Goal: Complete application form: Complete application form

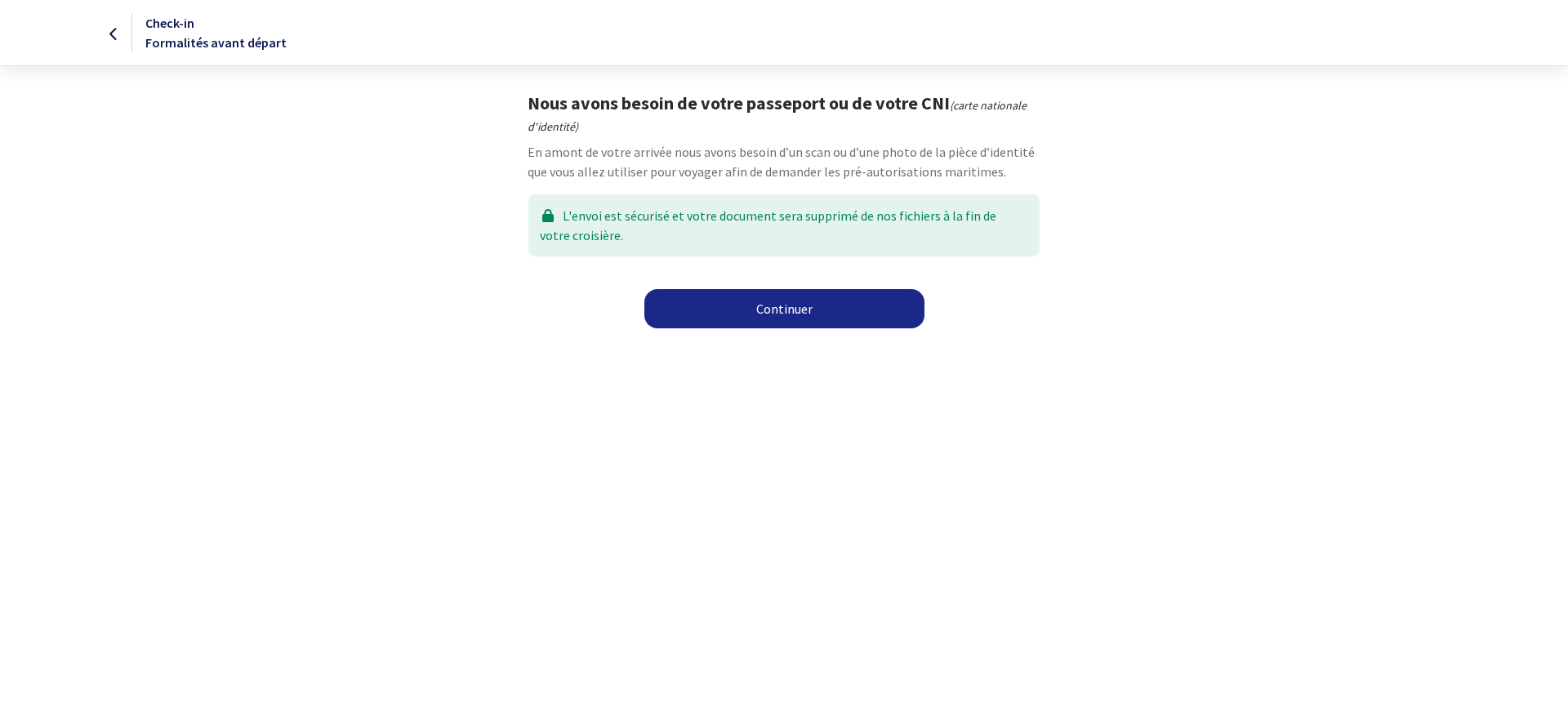
click at [758, 299] on link "Continuer" at bounding box center [784, 308] width 280 height 39
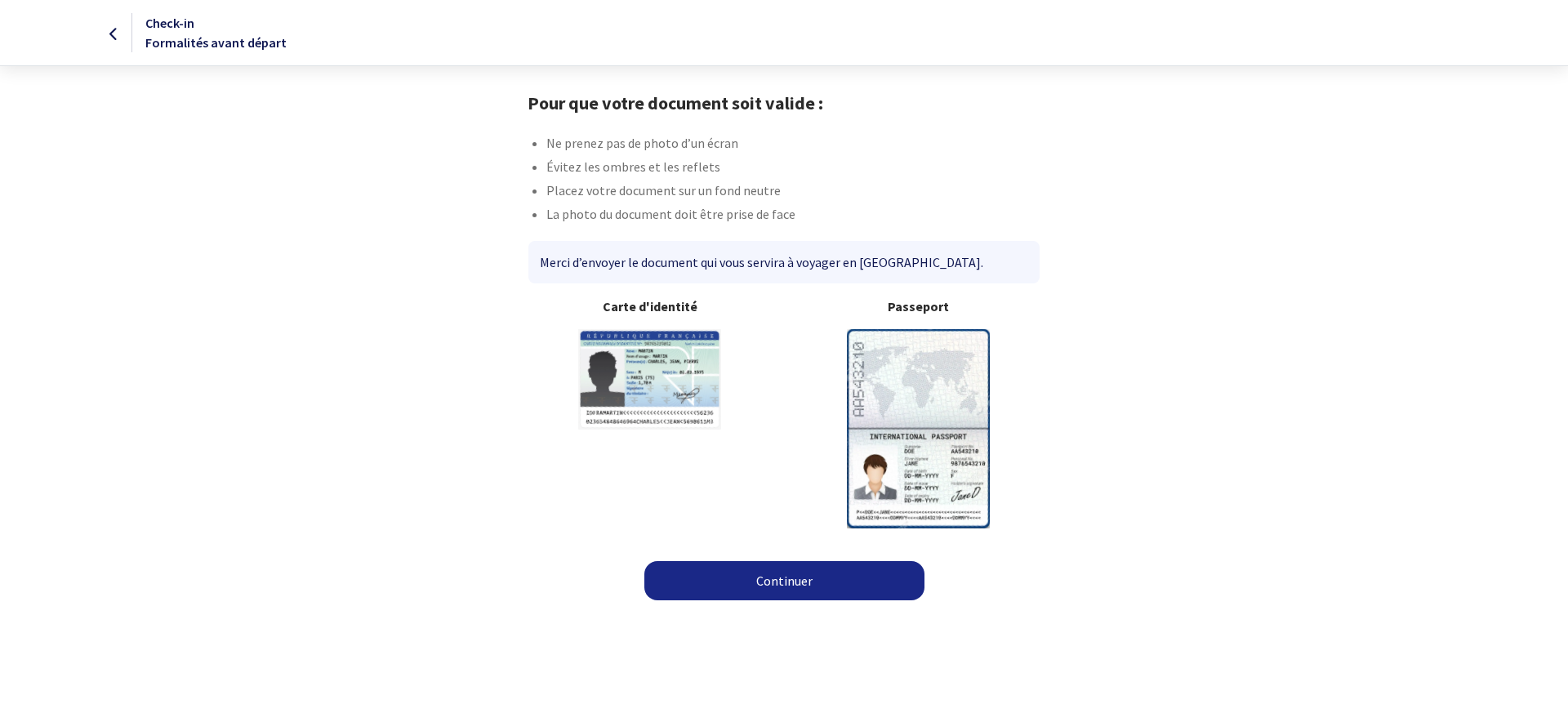
click at [940, 373] on img at bounding box center [918, 427] width 143 height 198
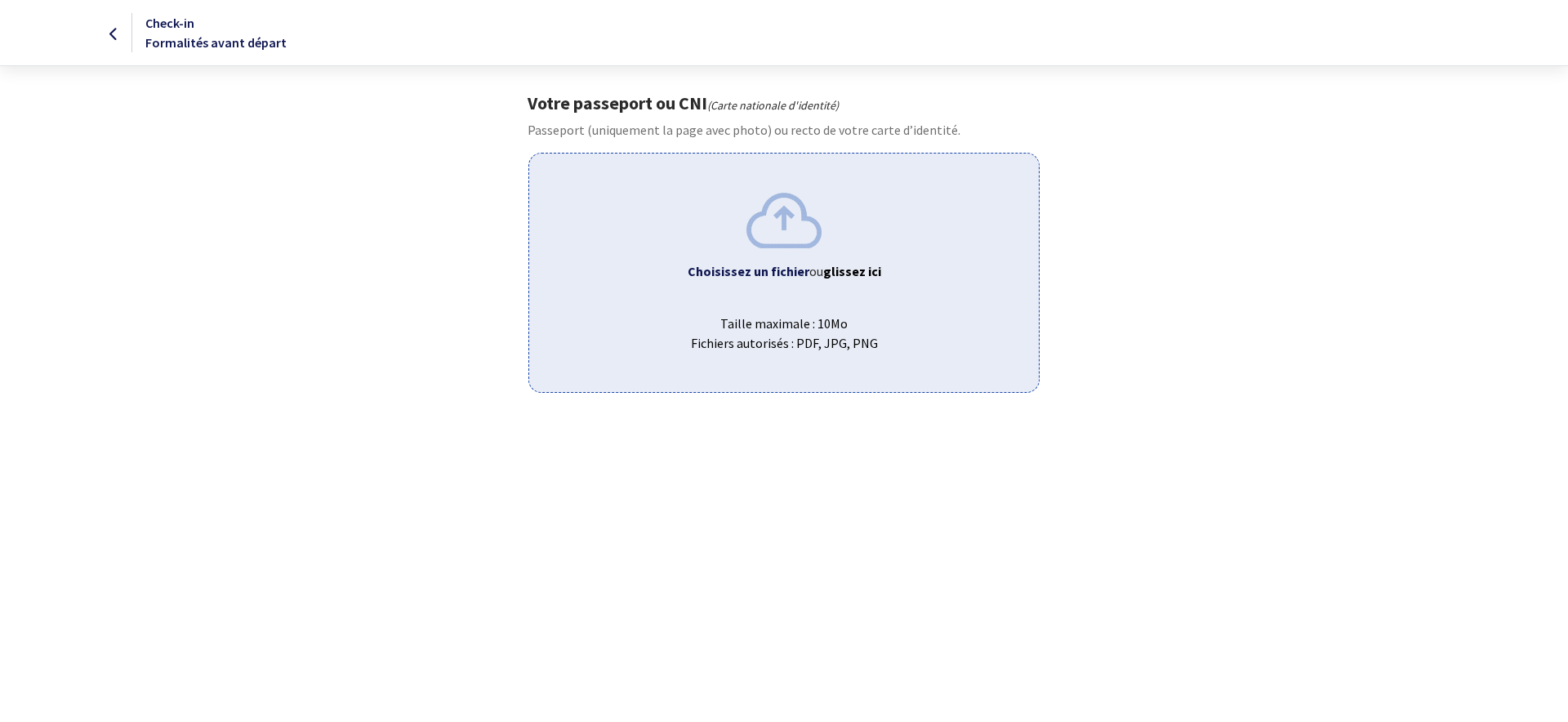
click at [792, 226] on img at bounding box center [784, 220] width 75 height 55
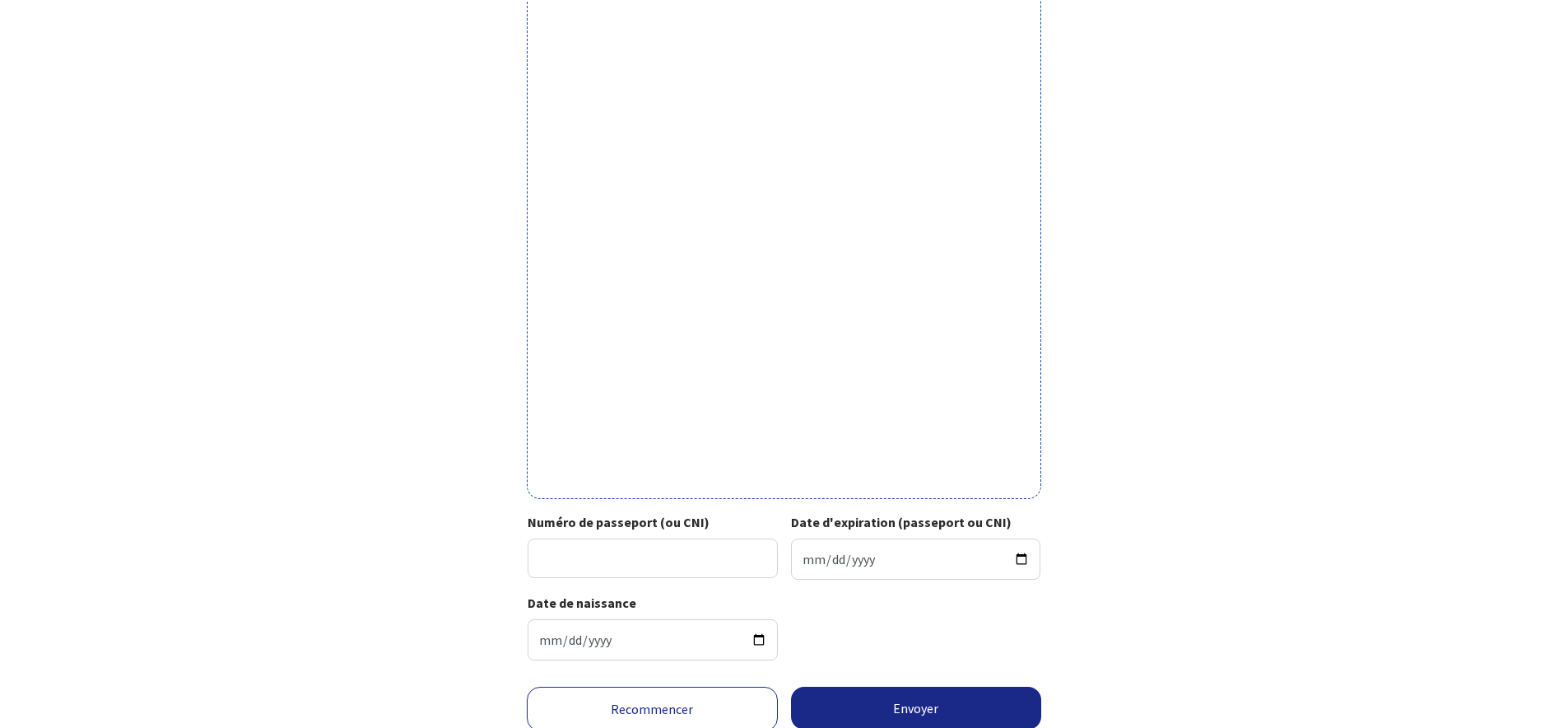
scroll to position [384, 0]
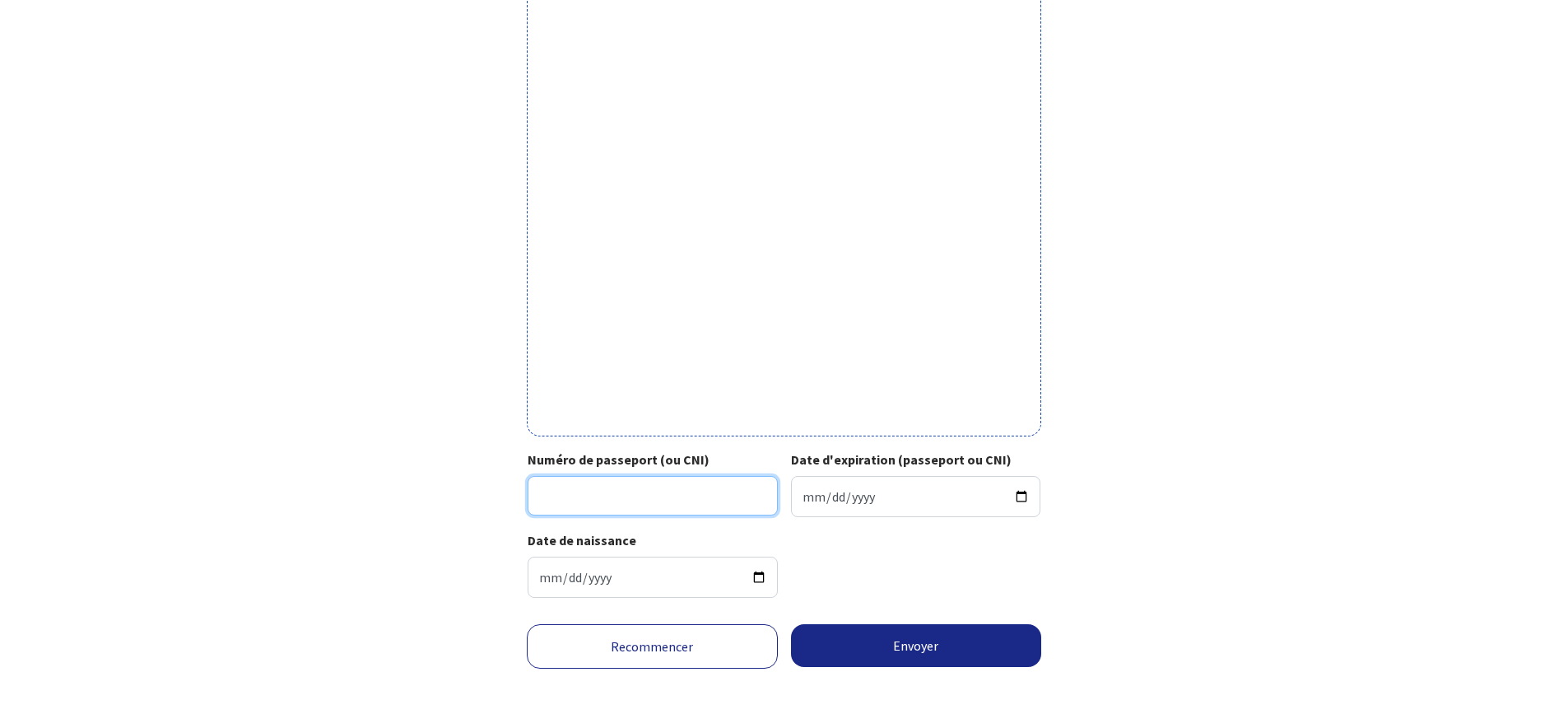
click at [576, 501] on input "Numéro de passeport (ou CNI)" at bounding box center [653, 495] width 250 height 39
type input "18AC40505"
click at [828, 503] on input "Date d'expiration (passeport ou CNI)" at bounding box center [916, 496] width 250 height 41
click at [804, 497] on input "Date d'expiration (passeport ou CNI)" at bounding box center [916, 496] width 250 height 41
type input "2028-01-25"
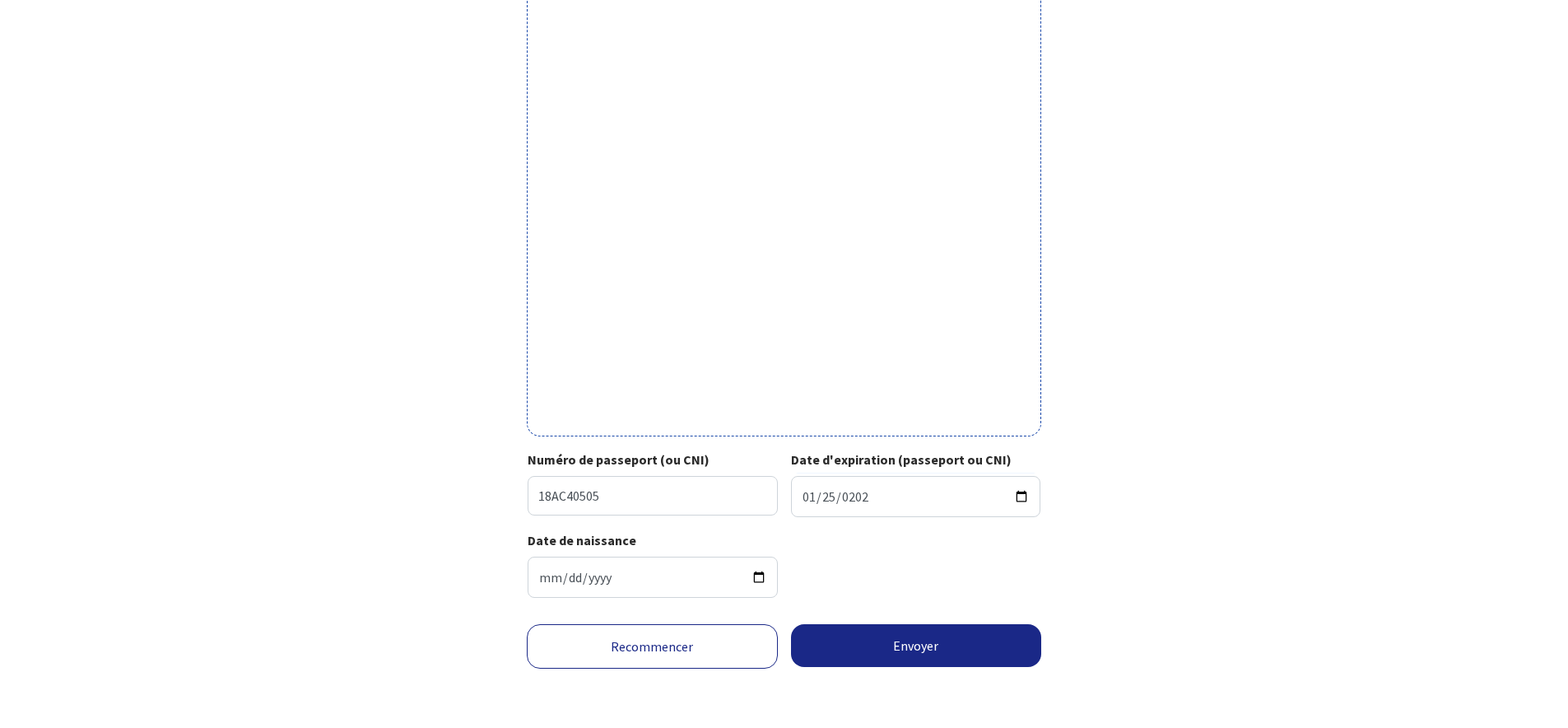
click at [962, 576] on div "Date de naissance 1964-12-18" at bounding box center [784, 570] width 513 height 80
click at [936, 645] on button "Envoyer" at bounding box center [916, 645] width 251 height 43
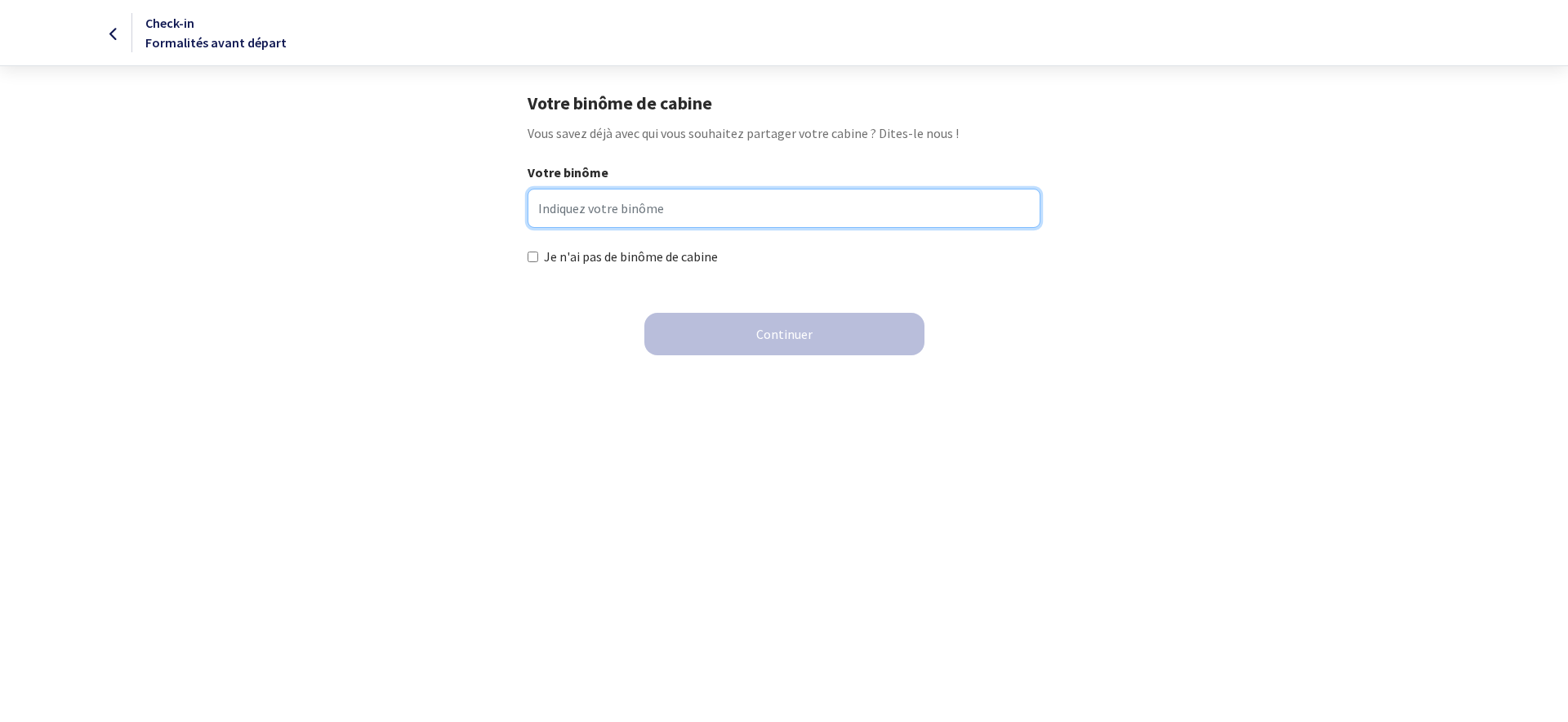
click at [567, 212] on input "Votre binôme" at bounding box center [784, 208] width 513 height 39
click at [581, 217] on input "Votre binôme" at bounding box center [784, 208] width 513 height 39
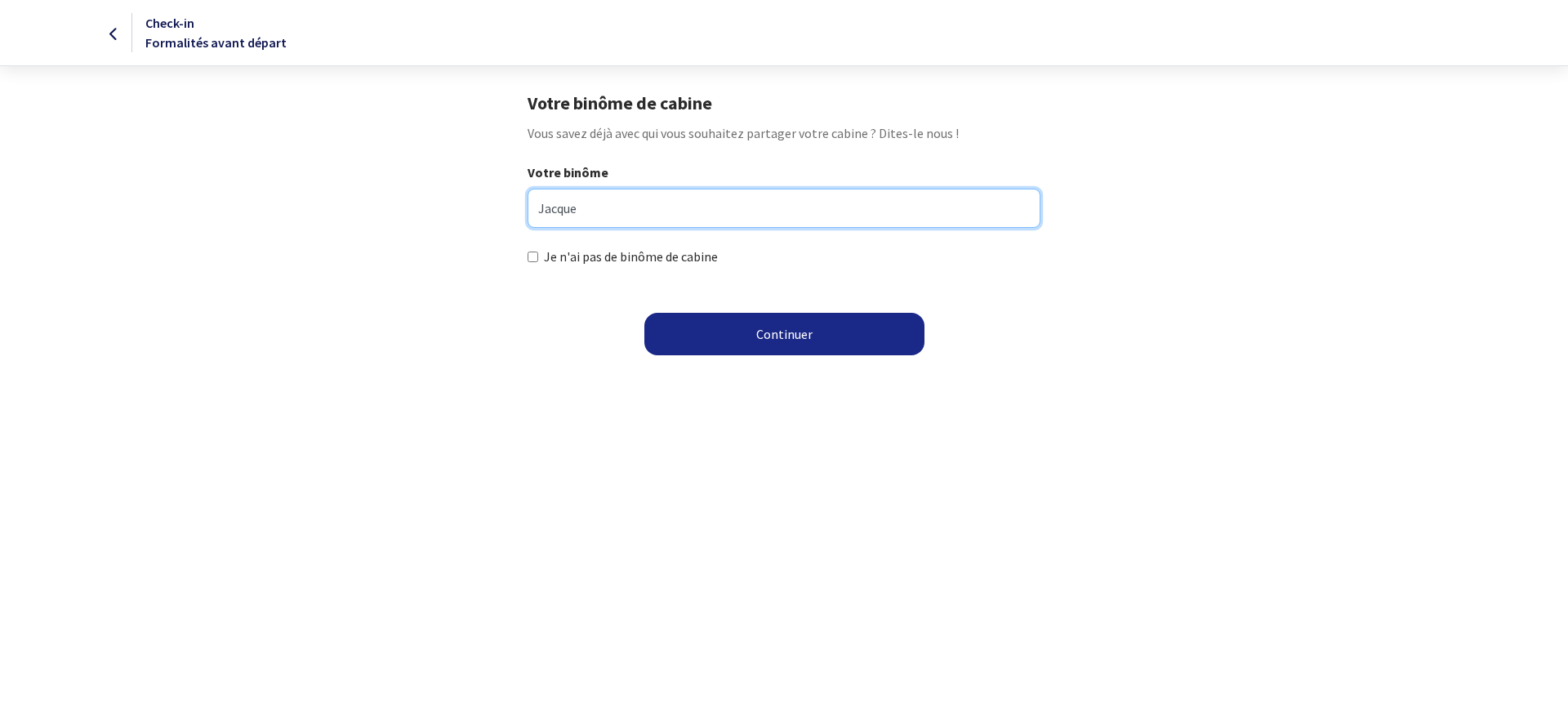
type input "Jacques"
drag, startPoint x: 600, startPoint y: 216, endPoint x: 435, endPoint y: 171, distance: 171.0
click at [435, 171] on div "Votre binôme Jacques Je n'ai pas de binôme de cabine" at bounding box center [784, 215] width 923 height 104
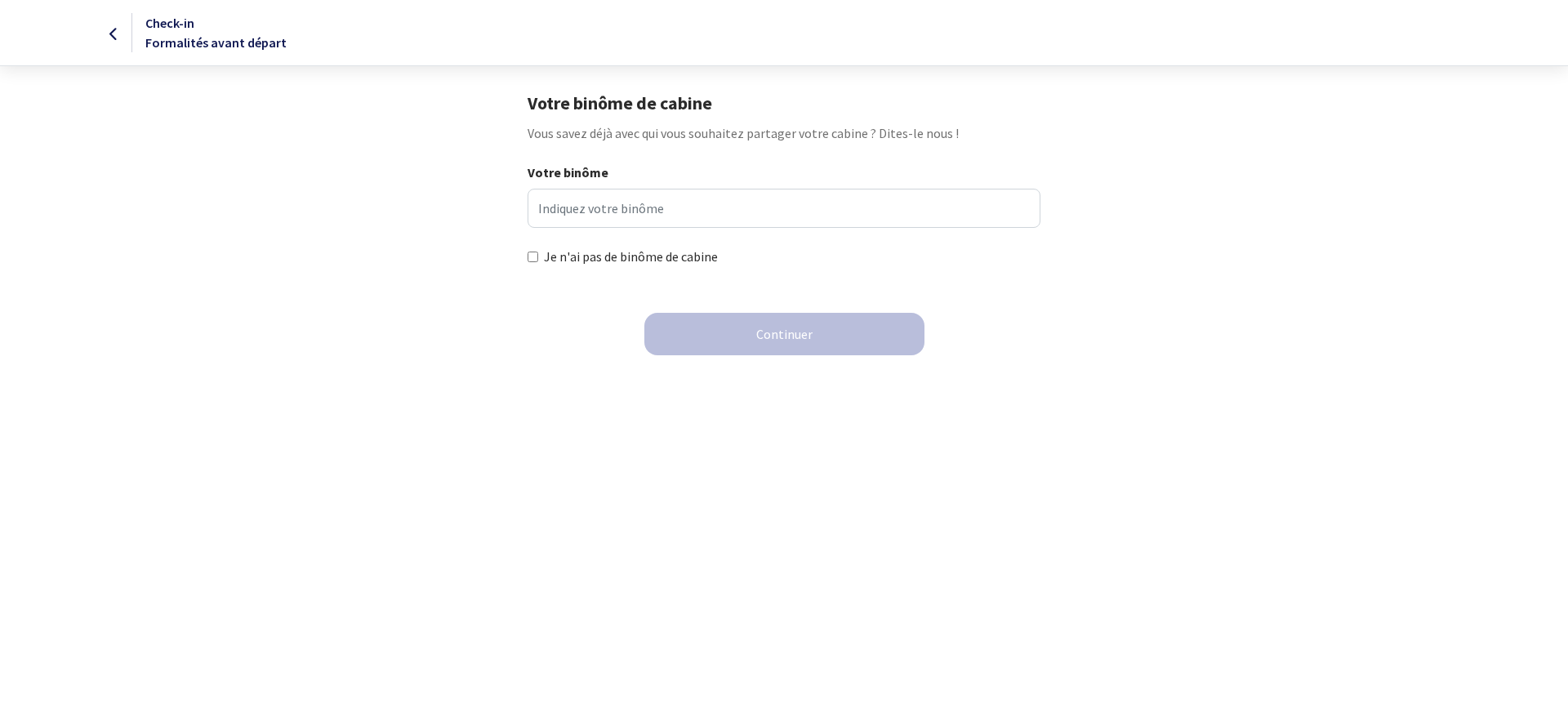
click at [535, 262] on div "Je n'ai pas de binôme de cabine" at bounding box center [784, 257] width 513 height 20
click at [534, 257] on input "Je n'ai pas de binôme de cabine" at bounding box center [532, 257] width 10 height 10
checkbox input "true"
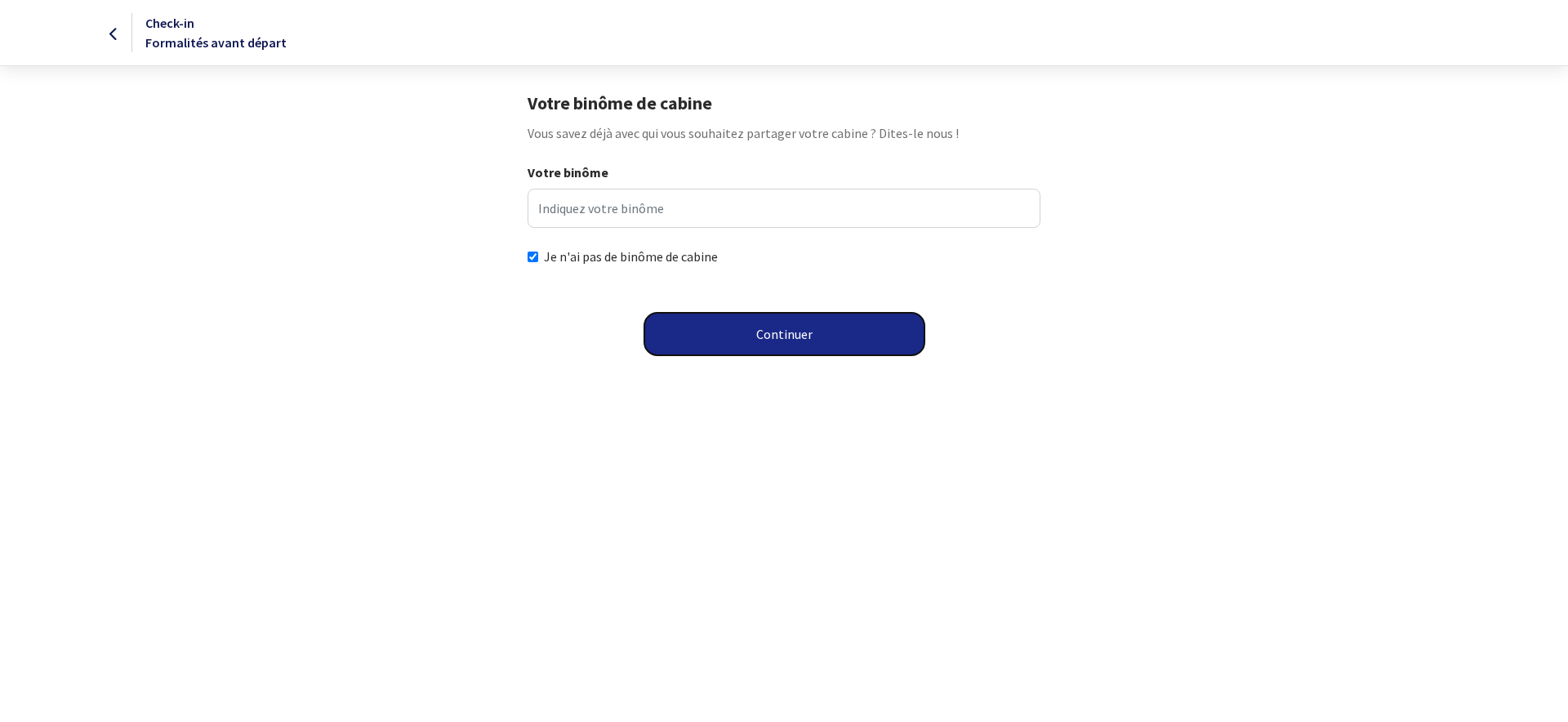
click at [794, 350] on button "Continuer" at bounding box center [784, 334] width 280 height 43
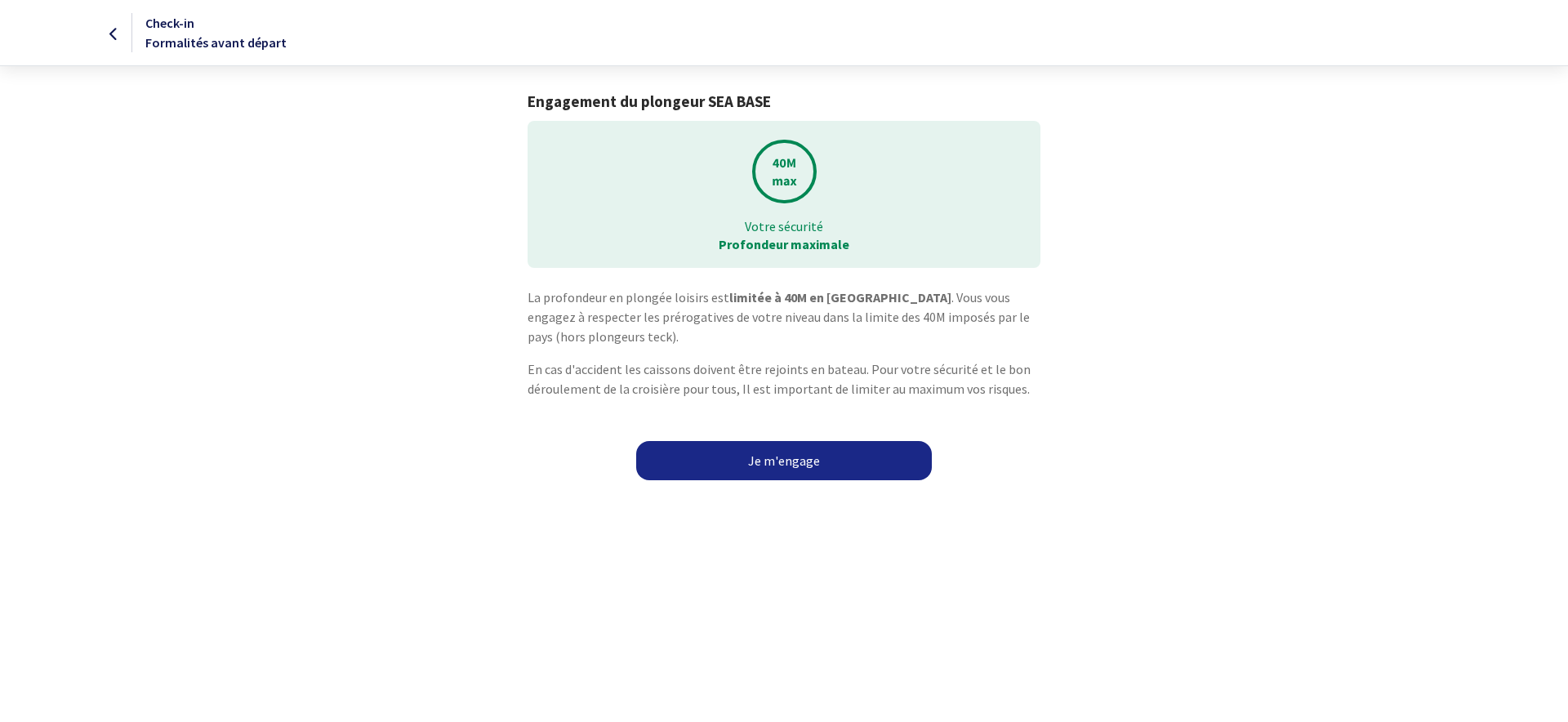
click at [785, 464] on link "Je m'engage" at bounding box center [784, 460] width 296 height 39
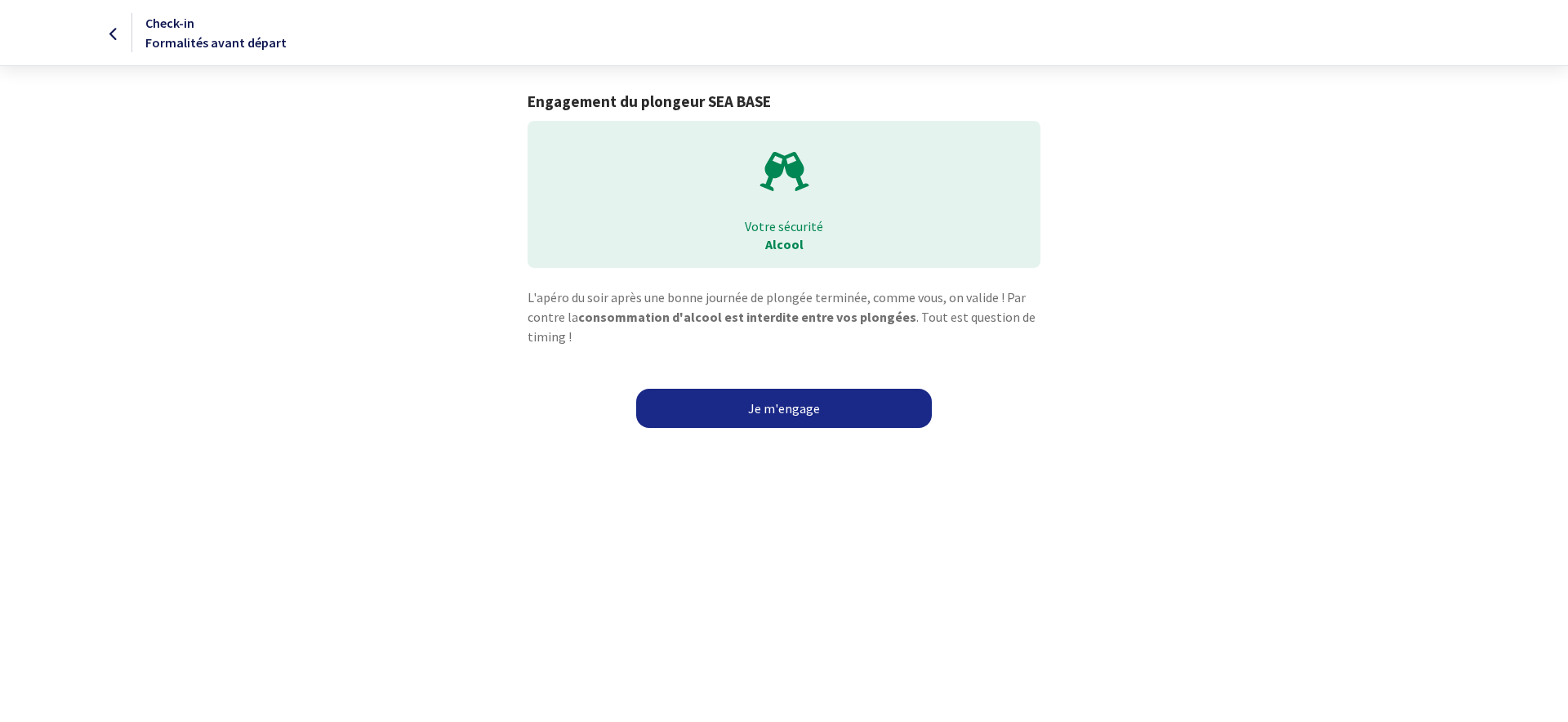
click at [804, 413] on link "Je m'engage" at bounding box center [784, 407] width 296 height 39
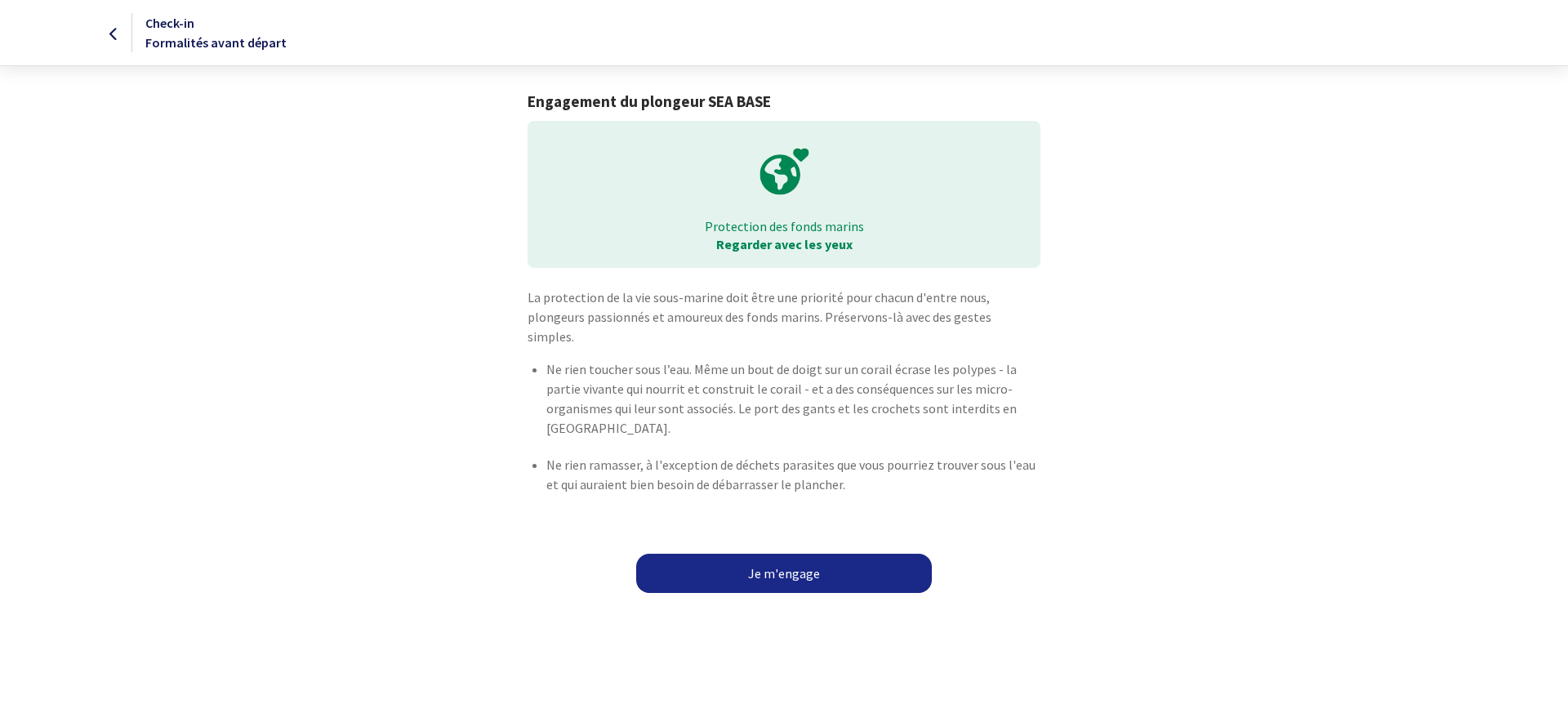
click at [746, 553] on link "Je m'engage" at bounding box center [784, 572] width 296 height 39
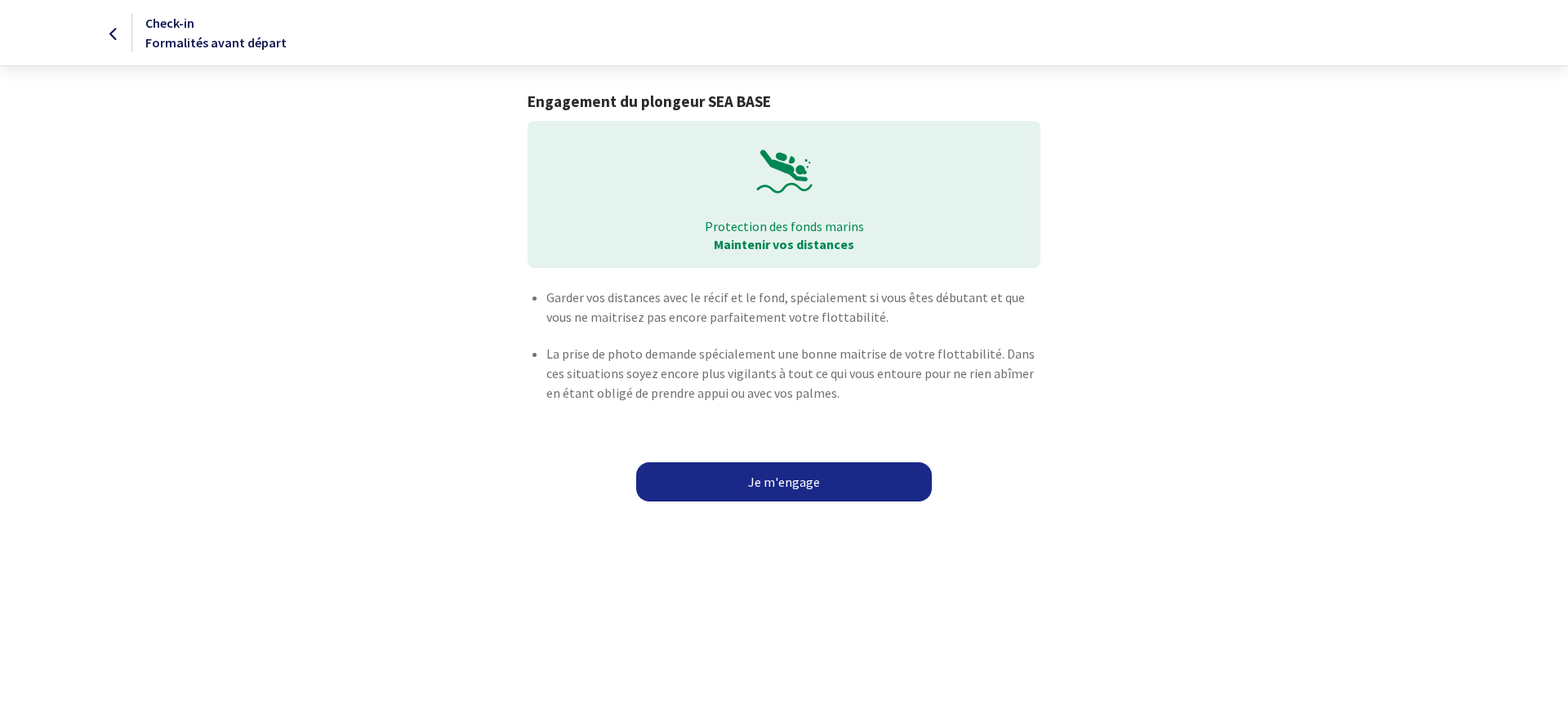
click at [803, 478] on link "Je m'engage" at bounding box center [784, 481] width 296 height 39
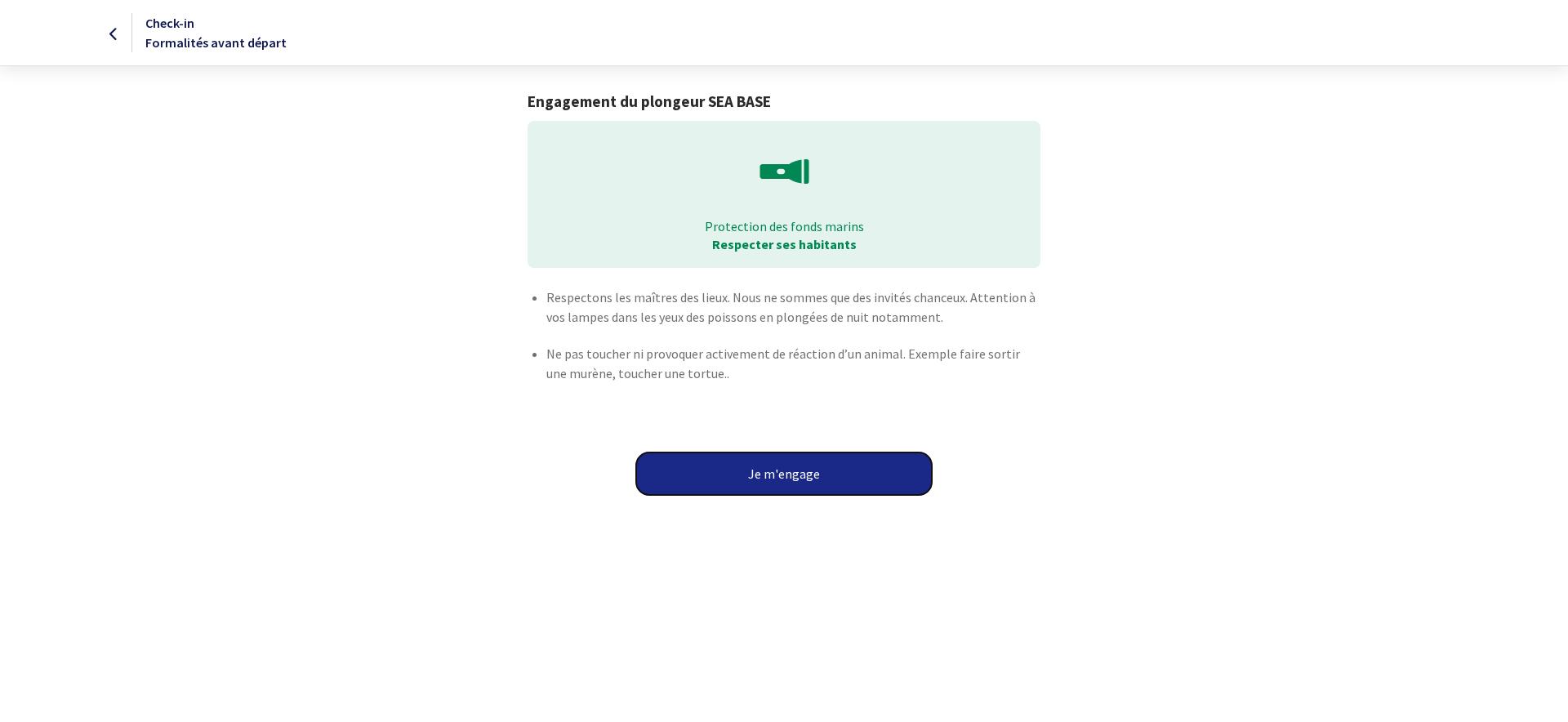
click at [831, 481] on button "Je m'engage" at bounding box center [784, 474] width 296 height 43
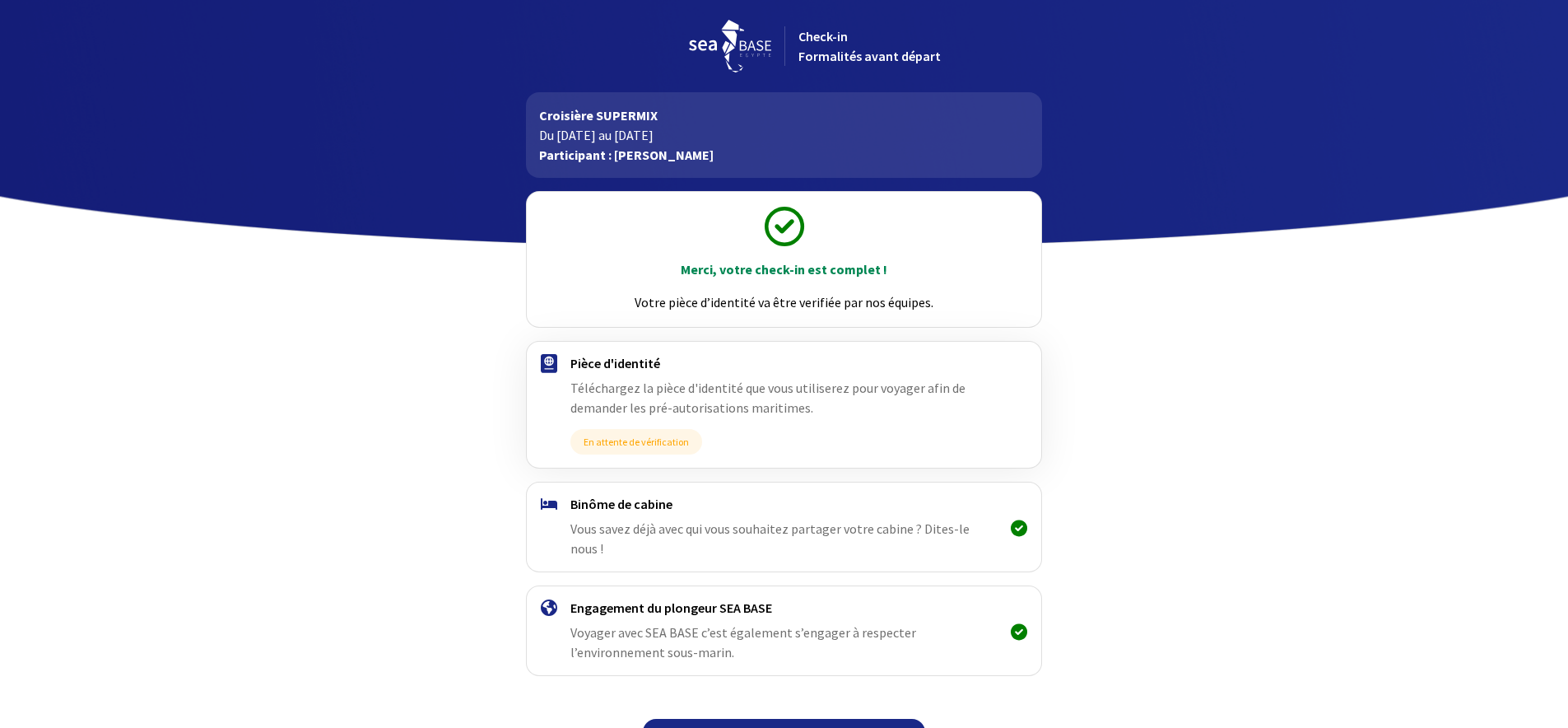
scroll to position [21, 0]
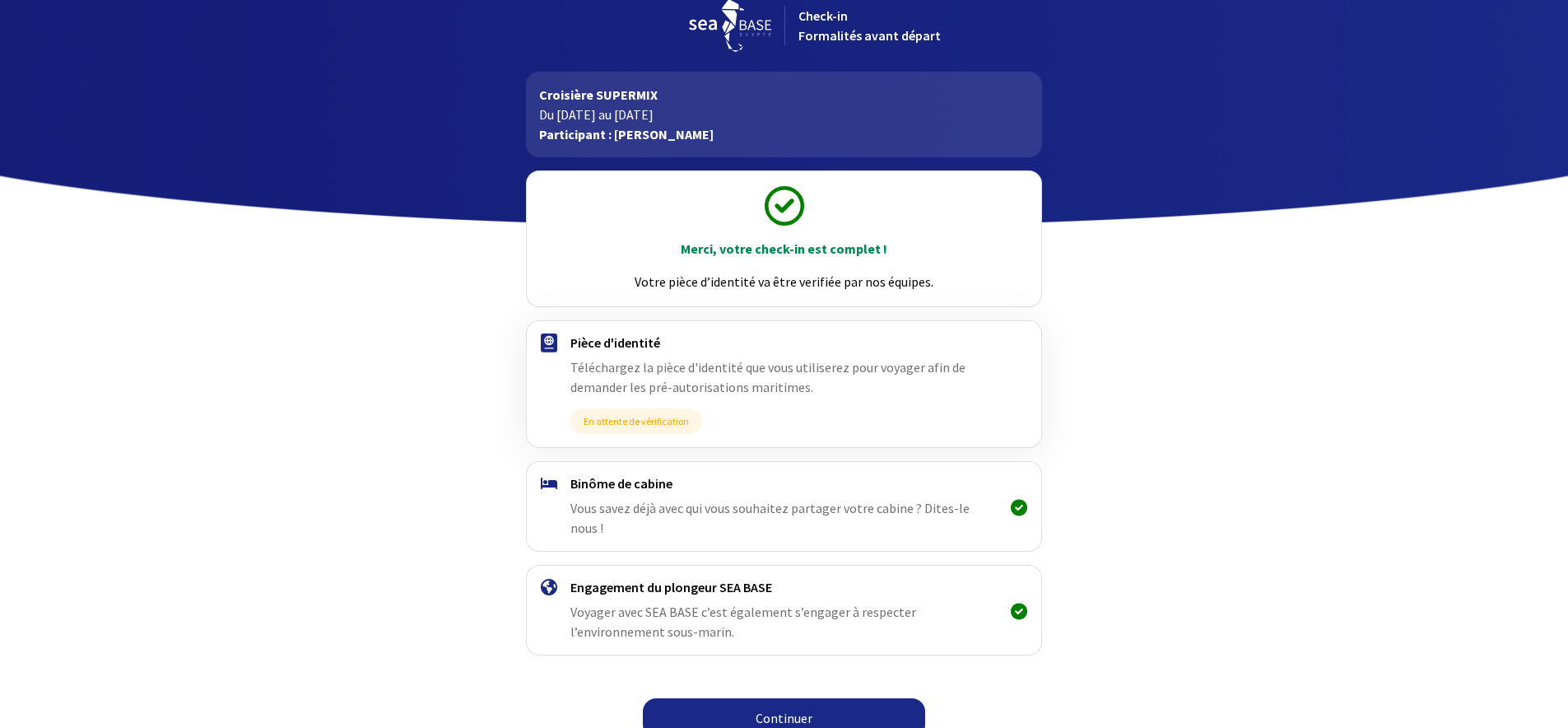
click at [818, 709] on link "Continuer" at bounding box center [784, 717] width 283 height 39
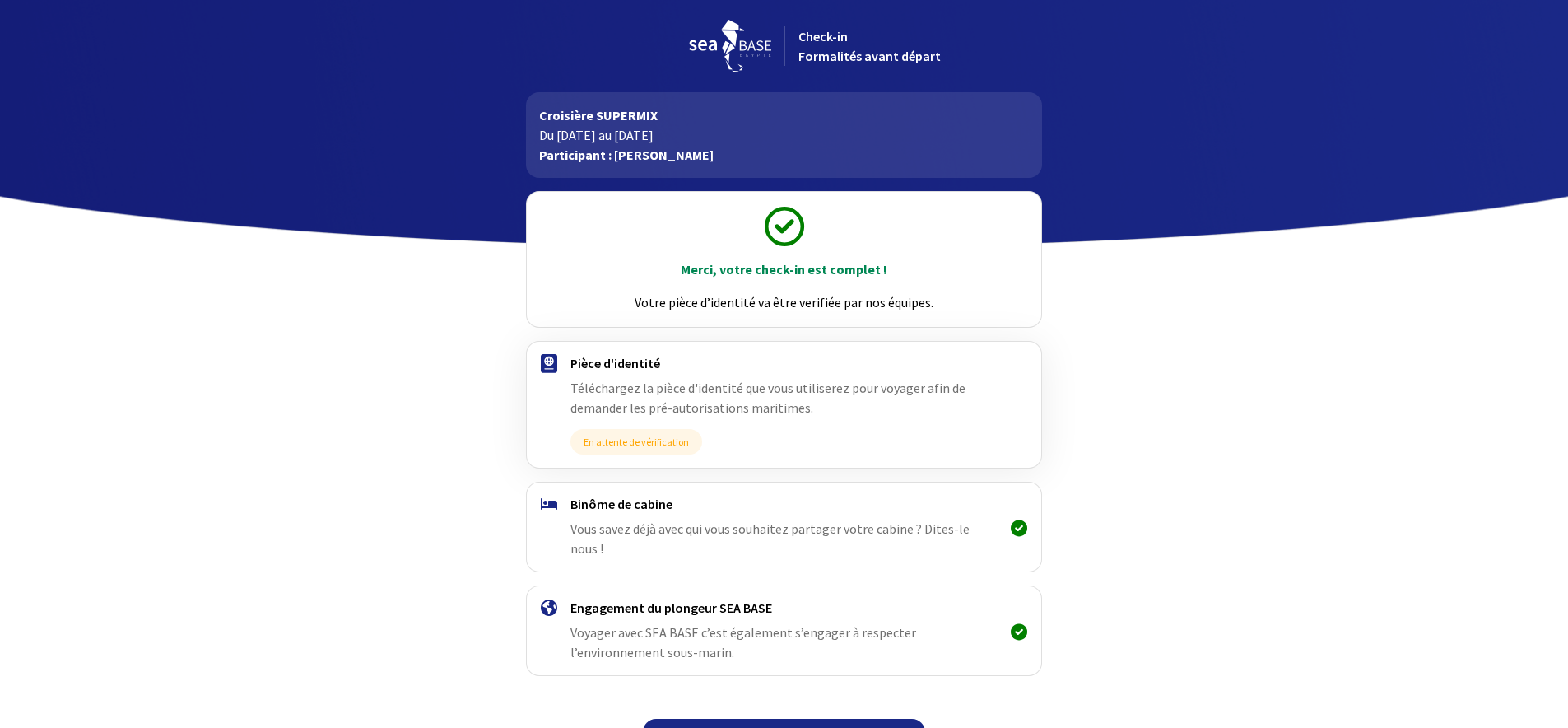
scroll to position [21, 0]
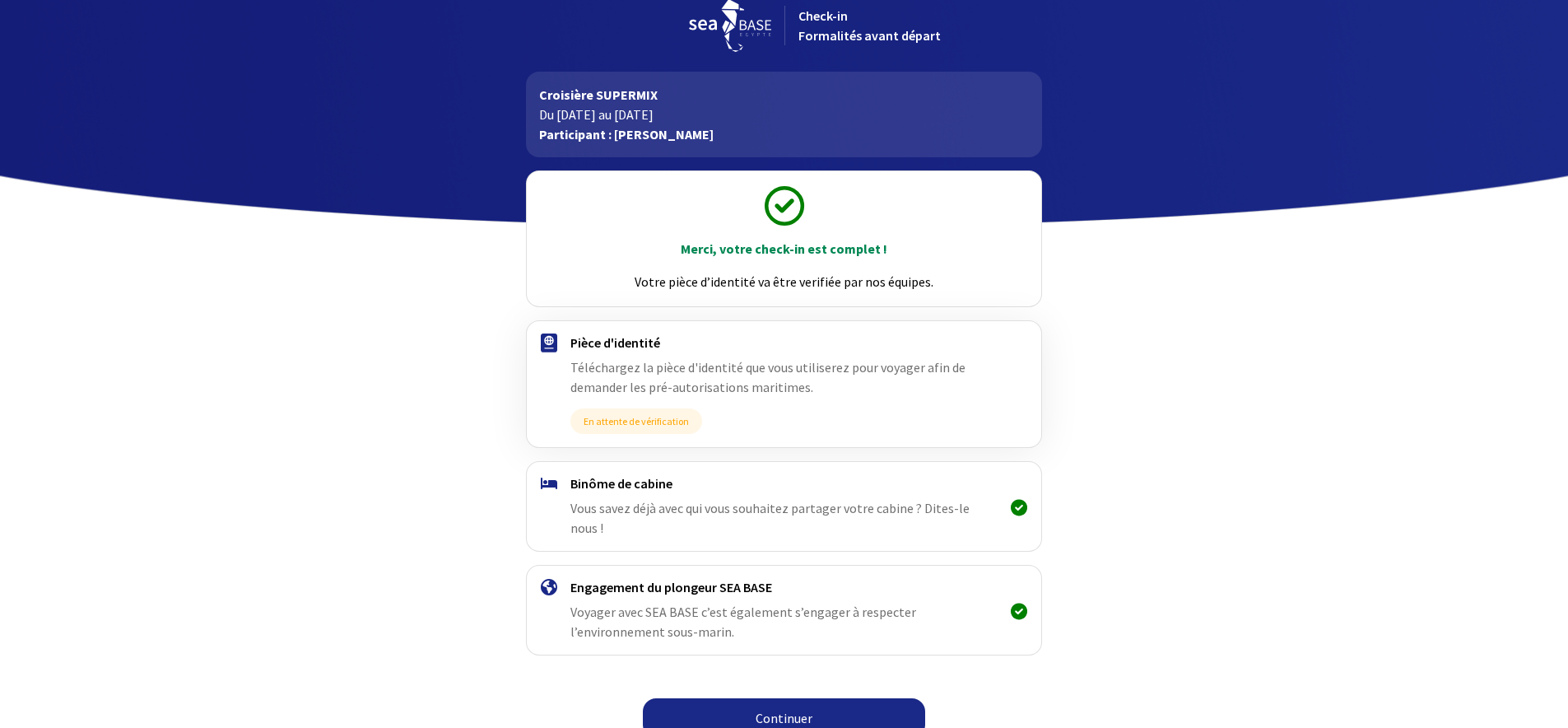
click at [850, 698] on link "Continuer" at bounding box center [784, 717] width 283 height 39
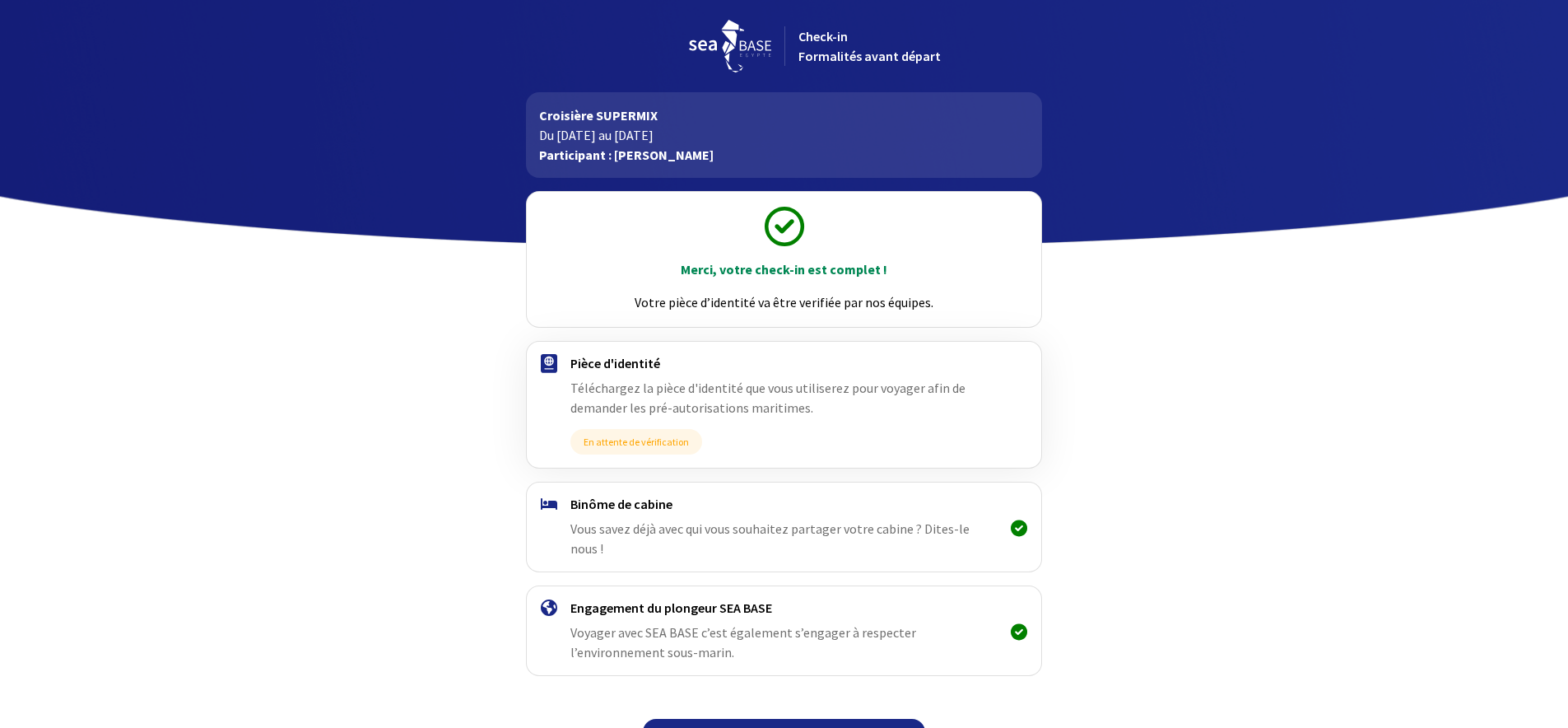
click at [787, 719] on link "Continuer" at bounding box center [784, 739] width 283 height 39
